Goal: Task Accomplishment & Management: Complete application form

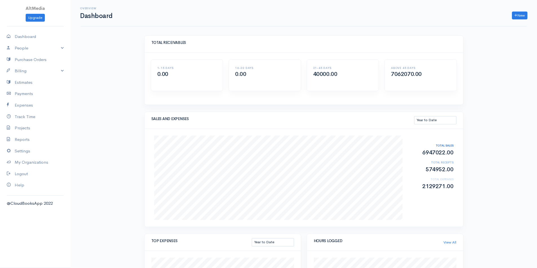
select select "thistoyear"
click at [38, 69] on link "Billing" at bounding box center [35, 71] width 70 height 12
click at [25, 84] on link "Invoice" at bounding box center [35, 82] width 70 height 10
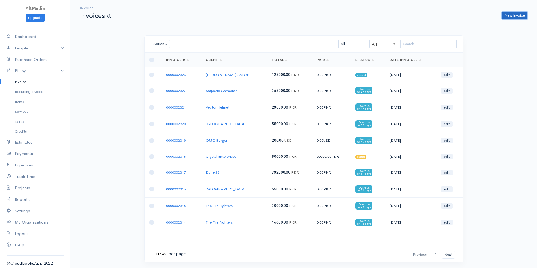
click at [519, 14] on link "New Invoice" at bounding box center [514, 16] width 25 height 8
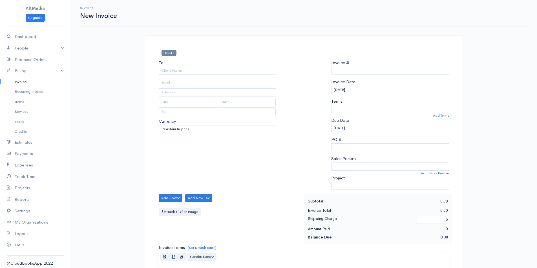
select select "[GEOGRAPHIC_DATA]"
type input "0000002324"
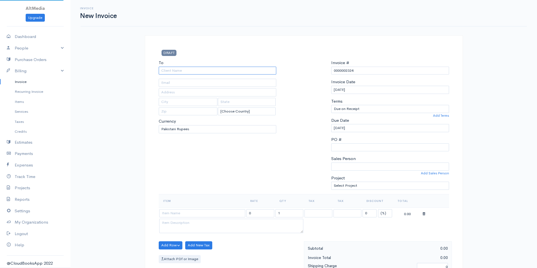
click at [210, 68] on input "To" at bounding box center [218, 71] width 118 height 8
type input "Dune 23"
click at [202, 78] on body "AltMedia Upgrade Dashboard People Clients Vendors Staff Users Purchase Orders B…" at bounding box center [268, 243] width 537 height 487
type input "Office [STREET_ADDRESS]"
type input "[GEOGRAPHIC_DATA]"
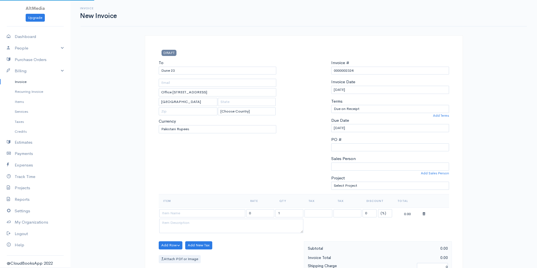
select select "[GEOGRAPHIC_DATA]"
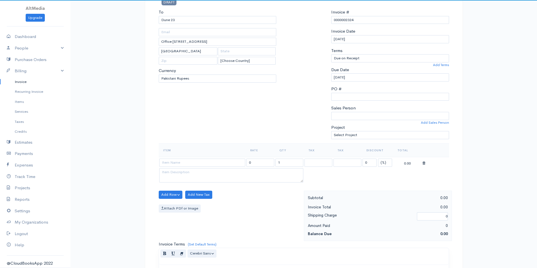
scroll to position [56, 0]
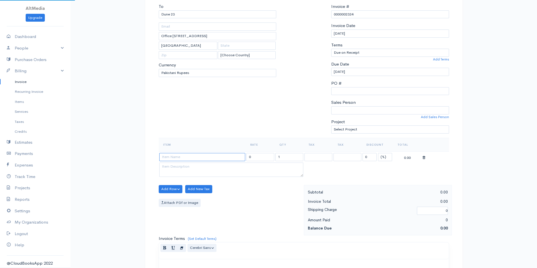
click at [219, 157] on input at bounding box center [202, 157] width 86 height 8
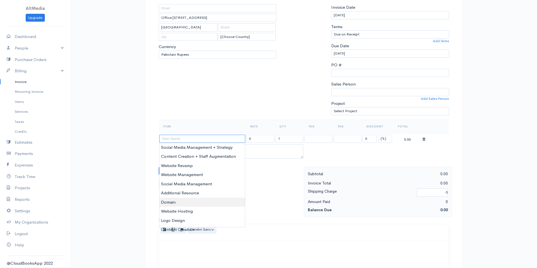
scroll to position [84, 0]
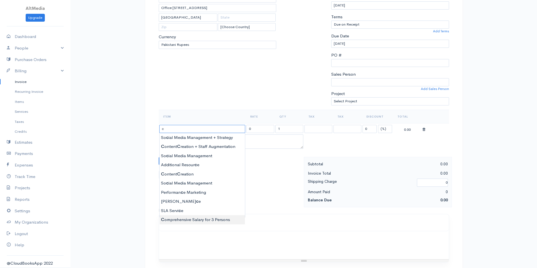
type input "Comprehensive Salary for 3 Persons"
type input "553500.00"
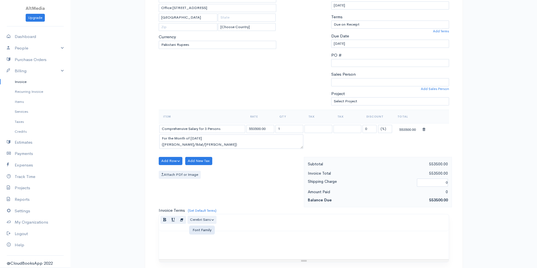
click at [191, 222] on body "AltMedia Upgrade Dashboard People Clients Vendors Staff Users Purchase Orders B…" at bounding box center [268, 159] width 537 height 487
click at [193, 137] on textarea "For the Month of [DATE] ([PERSON_NAME]/Bilal/[PERSON_NAME])" at bounding box center [231, 142] width 144 height 15
type textarea "For the Month of [DATE] (Shaheer/Bilal/[PERSON_NAME])"
click at [267, 129] on input "553500.00" at bounding box center [260, 129] width 28 height 8
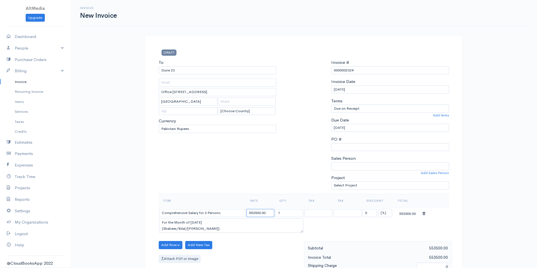
scroll to position [0, 0]
drag, startPoint x: 352, startPoint y: 68, endPoint x: 359, endPoint y: 68, distance: 6.8
click at [359, 68] on input "0000002324" at bounding box center [390, 71] width 118 height 8
drag, startPoint x: 351, startPoint y: 71, endPoint x: 360, endPoint y: 72, distance: 9.3
click at [360, 72] on input "0000002324" at bounding box center [390, 71] width 118 height 8
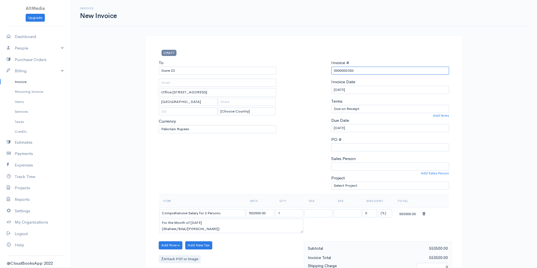
drag, startPoint x: 346, startPoint y: 72, endPoint x: 355, endPoint y: 71, distance: 8.5
click at [355, 71] on input "0000002356" at bounding box center [390, 71] width 118 height 8
type input "0000002356"
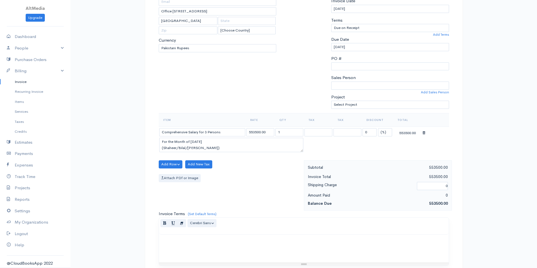
scroll to position [84, 0]
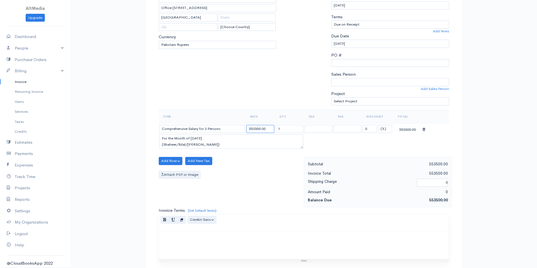
drag, startPoint x: 252, startPoint y: 128, endPoint x: 270, endPoint y: 130, distance: 17.8
click at [270, 130] on input "553500.00" at bounding box center [260, 129] width 28 height 8
type input "554760"
click at [173, 161] on button "Add Row" at bounding box center [171, 161] width 24 height 8
click at [188, 173] on link "Add Item Row" at bounding box center [181, 173] width 44 height 10
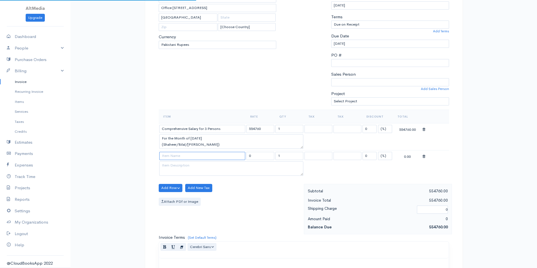
click at [193, 154] on input at bounding box center [202, 156] width 86 height 8
type input "Graphic Designer"
drag, startPoint x: 250, startPoint y: 157, endPoint x: 226, endPoint y: 156, distance: 24.0
click at [226, 156] on tr "Graphic Designer 0 1 Service Tax 13% Service Tax Bank Charges Service Tax 13% S…" at bounding box center [304, 156] width 290 height 11
type input "9660"
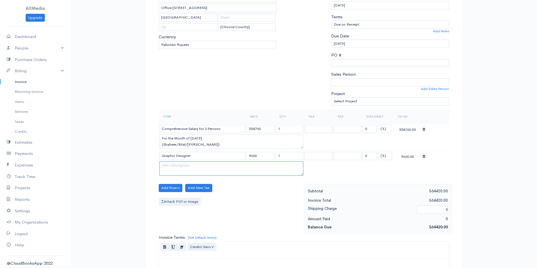
click at [204, 168] on textarea at bounding box center [231, 169] width 144 height 15
click at [221, 167] on textarea at bounding box center [231, 169] width 144 height 15
paste textarea "2356"
type textarea "2356"
click at [189, 164] on textarea at bounding box center [231, 169] width 144 height 15
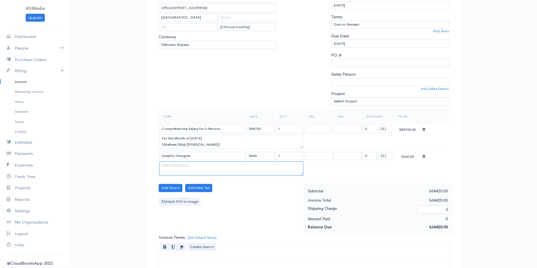
paste textarea "1 Day on [DATE]"
click at [242, 168] on textarea "1 Day on [DATE]" at bounding box center [231, 169] width 144 height 15
type textarea "1 Day on [DATE]"
click at [348, 172] on table "Item Rate Qty Tax Tax Discount Total Comprehensive Salary for 3 Persons 554760 …" at bounding box center [304, 144] width 290 height 68
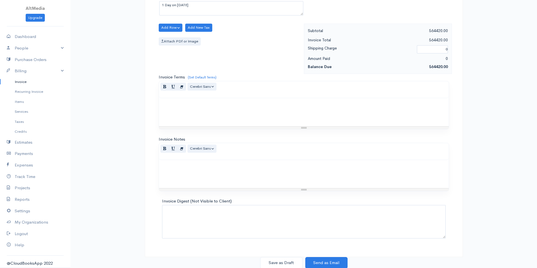
scroll to position [246, 0]
click at [288, 264] on button "Save as Draft" at bounding box center [281, 263] width 42 height 12
